Goal: Check status: Check status

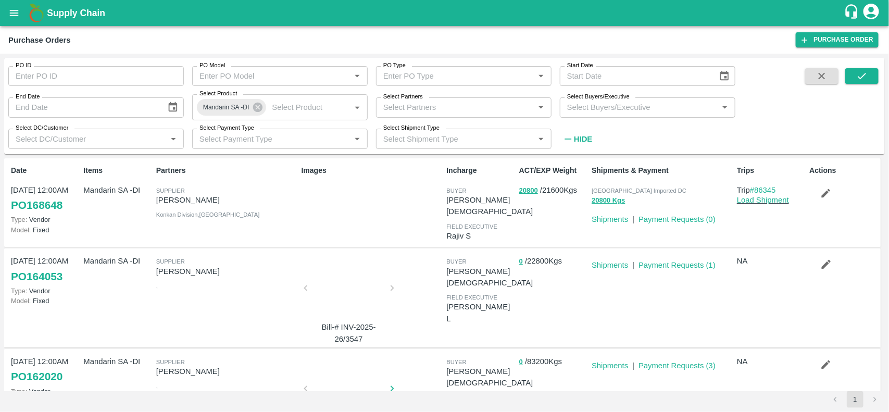
scroll to position [23, 0]
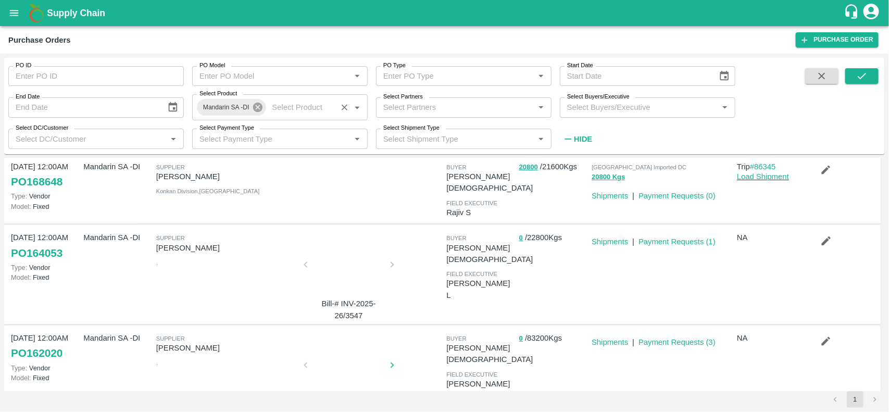
click at [258, 108] on icon at bounding box center [257, 107] width 9 height 9
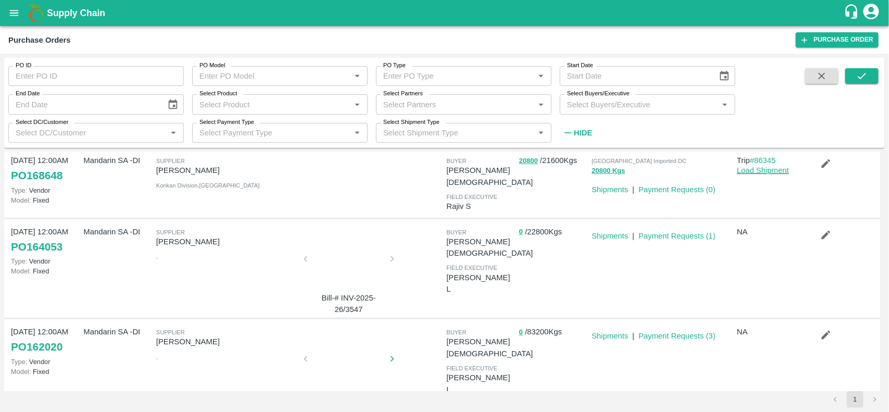
click at [253, 116] on div "Select Payment Type Select Payment Type   *" at bounding box center [276, 129] width 184 height 28
click at [21, 18] on button "open drawer" at bounding box center [14, 13] width 24 height 24
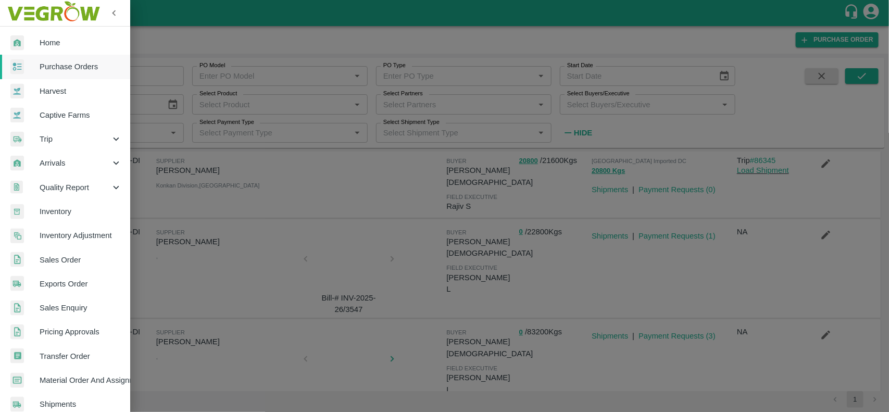
scroll to position [180, 0]
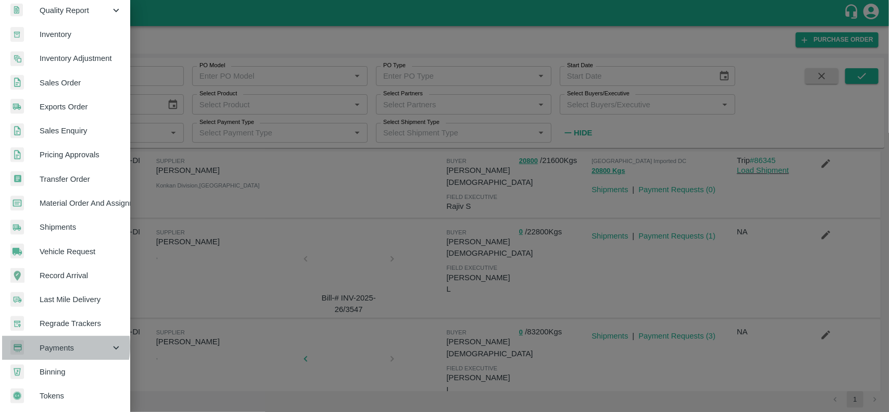
click at [48, 343] on span "Payments" at bounding box center [75, 347] width 71 height 11
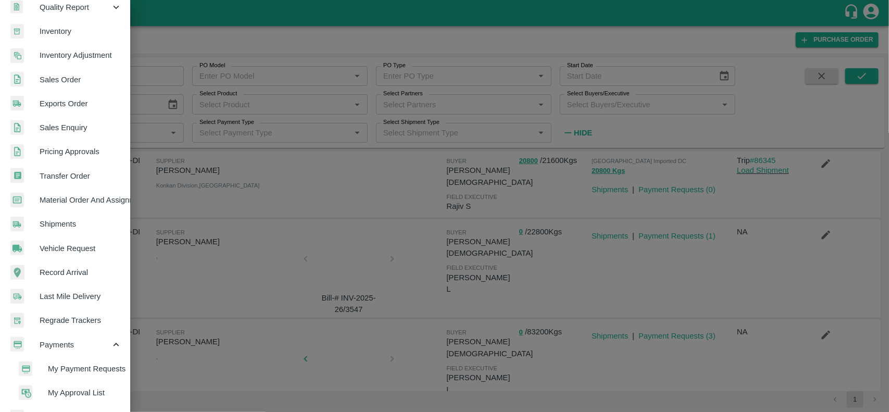
click at [64, 363] on span "My Payment Requests" at bounding box center [85, 368] width 74 height 11
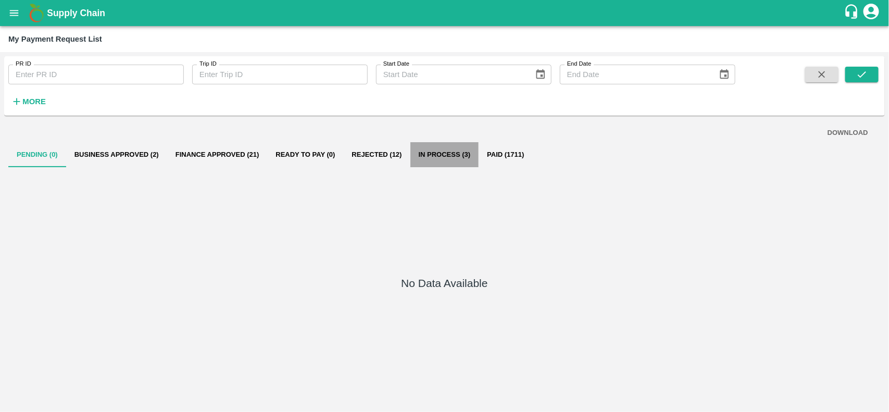
click at [454, 157] on button "In Process (3)" at bounding box center [444, 154] width 69 height 25
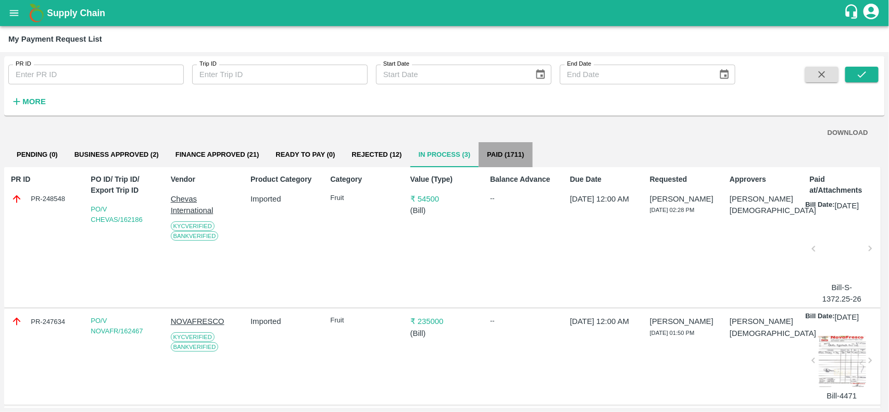
click at [504, 164] on button "Paid (1711)" at bounding box center [506, 154] width 54 height 25
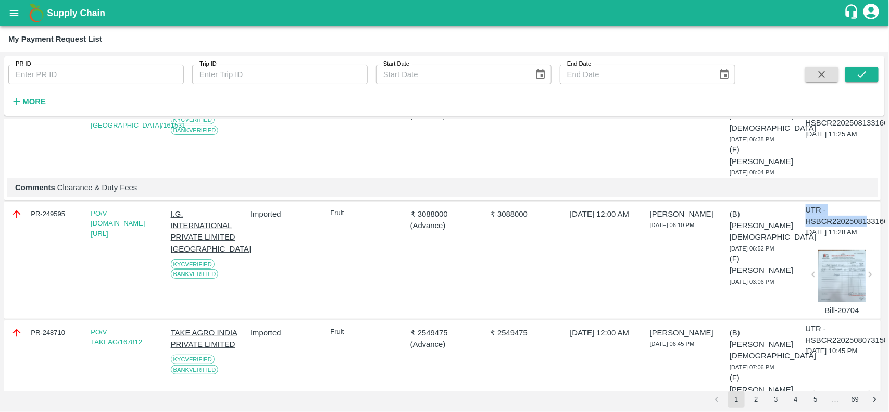
scroll to position [94, 21]
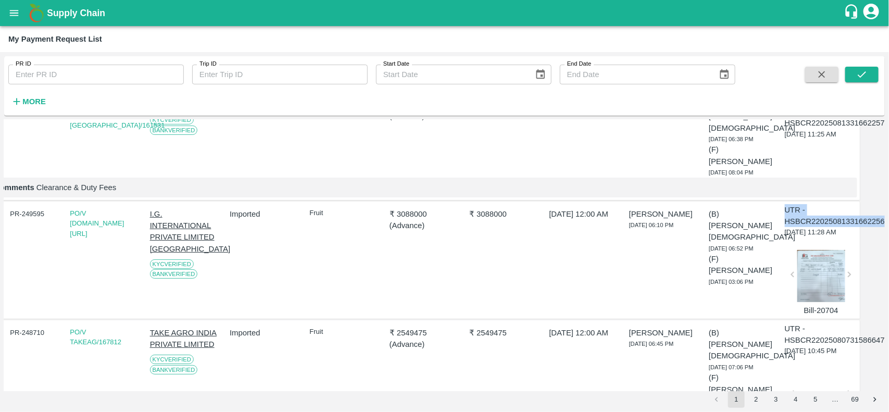
drag, startPoint x: 802, startPoint y: 172, endPoint x: 888, endPoint y: 195, distance: 88.9
click at [888, 195] on div "PR ID PR ID Trip ID Trip ID Start Date Start Date End Date End Date More DOWNLO…" at bounding box center [444, 232] width 889 height 360
click at [620, 272] on div "PR-249595 PO/V I.G.IN/168216 I.G. INTERNATIONAL PRIVATE LIMITED BANGALORE KYC V…" at bounding box center [421, 261] width 876 height 118
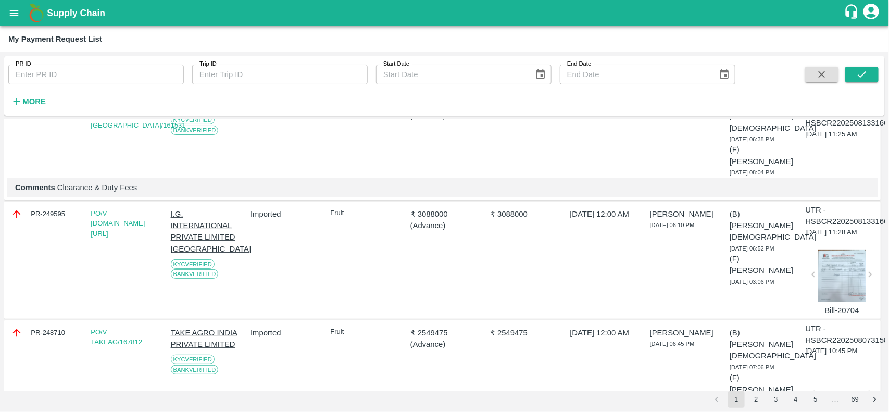
scroll to position [0, 0]
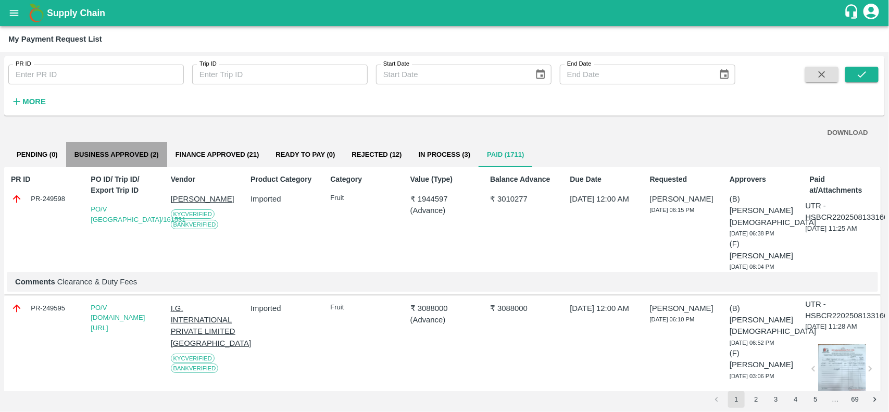
click at [142, 151] on button "Business Approved (2)" at bounding box center [116, 154] width 101 height 25
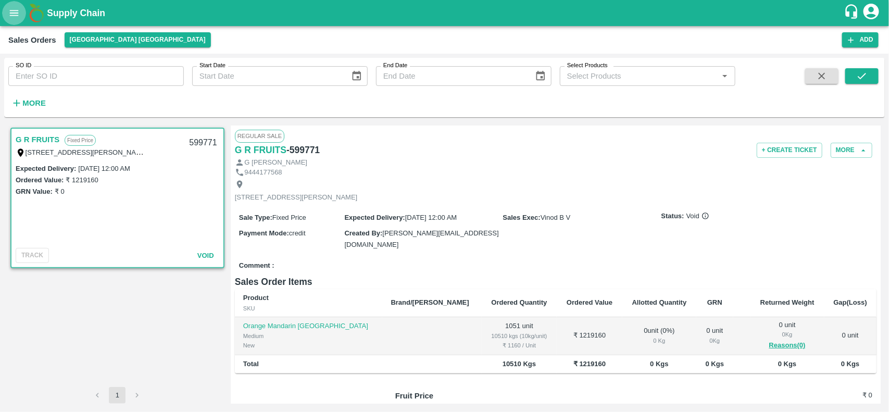
click at [11, 9] on icon "open drawer" at bounding box center [13, 12] width 11 height 11
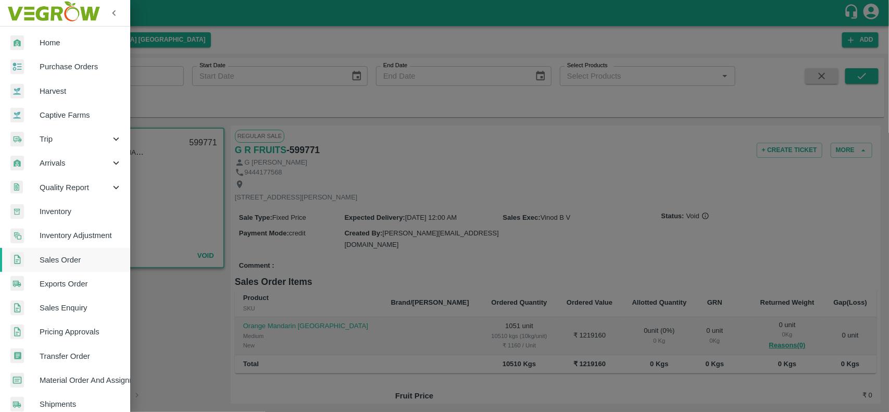
scroll to position [180, 0]
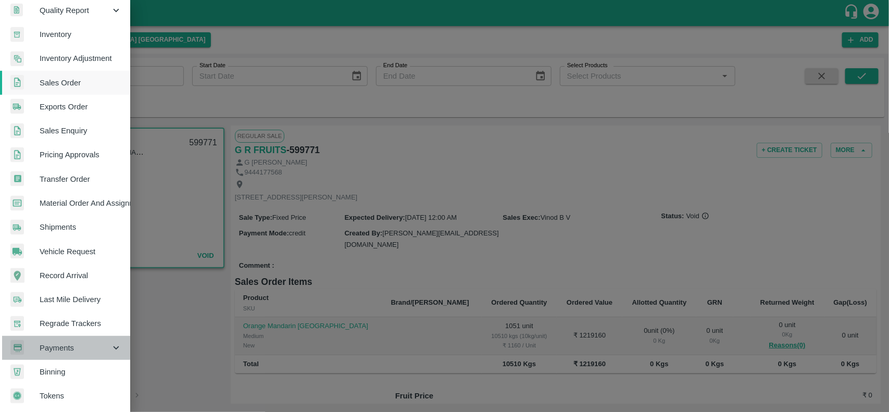
click at [73, 342] on span "Payments" at bounding box center [75, 347] width 71 height 11
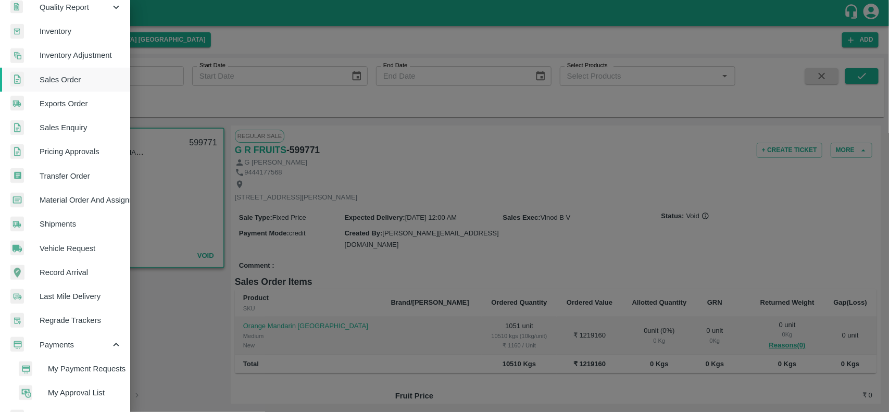
click at [78, 366] on span "My Payment Requests" at bounding box center [85, 368] width 74 height 11
